Goal: Task Accomplishment & Management: Manage account settings

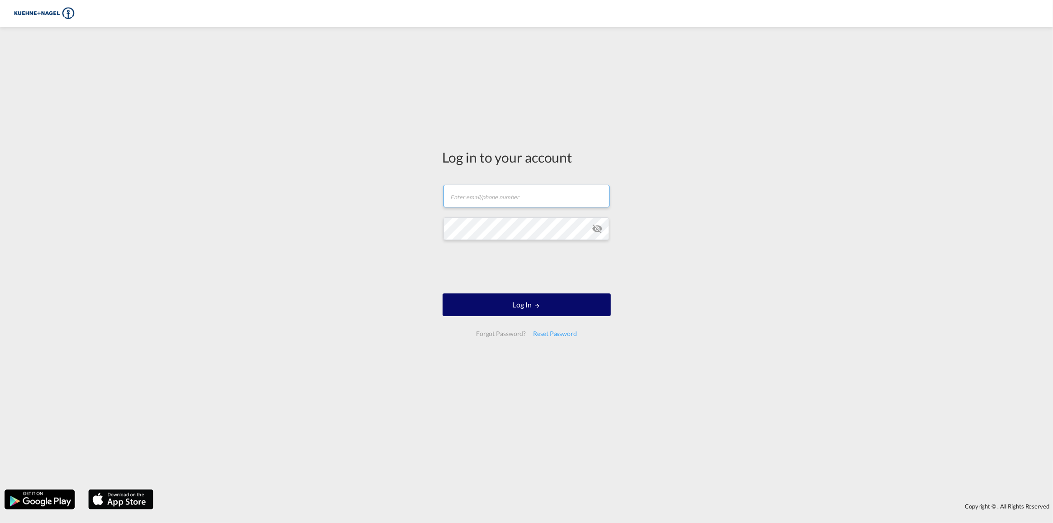
type input "[EMAIL_ADDRESS][PERSON_NAME][DOMAIN_NAME]"
click at [528, 302] on button "Log In" at bounding box center [526, 304] width 168 height 23
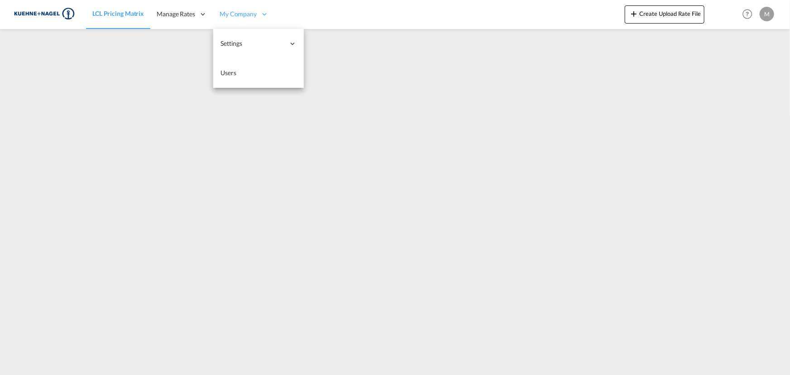
click at [246, 11] on span "My Company" at bounding box center [237, 14] width 37 height 9
click at [233, 71] on span "Users" at bounding box center [228, 73] width 16 height 8
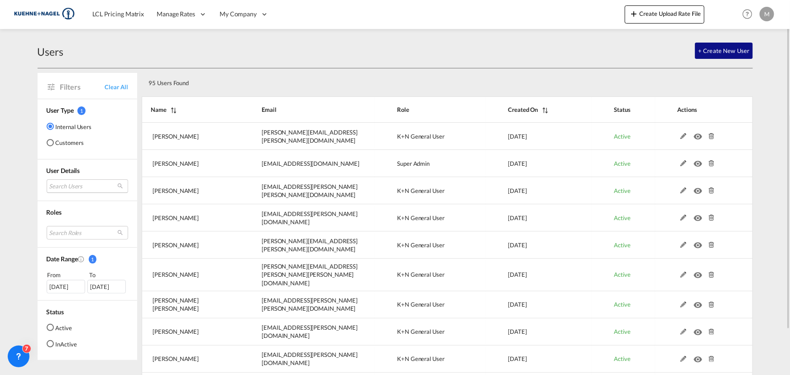
click at [71, 186] on md-select "Search Users pascal Zellweger pascal.zellweger@kuehne-nagel.com dinesh Kumar di…" at bounding box center [87, 186] width 81 height 14
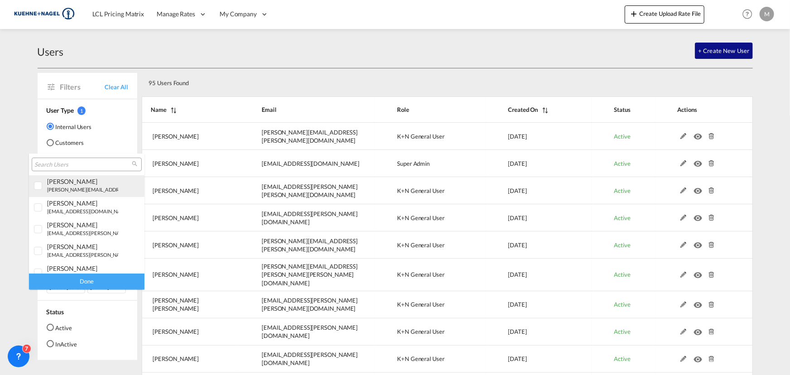
type md-option "[object Object]"
click at [70, 161] on input "search" at bounding box center [82, 165] width 97 height 8
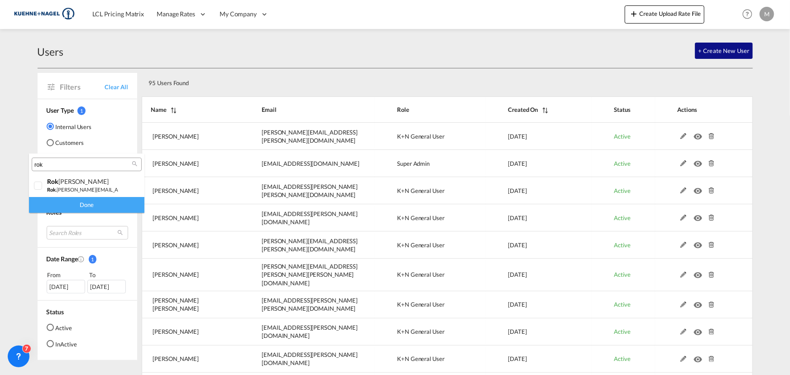
type input "rok"
click at [234, 78] on md-backdrop at bounding box center [395, 187] width 790 height 375
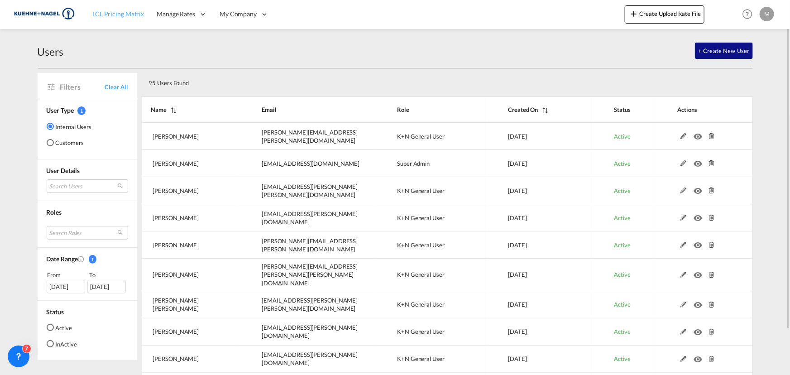
click at [118, 16] on span "LCL Pricing Matrix" at bounding box center [118, 14] width 52 height 8
